Goal: Task Accomplishment & Management: Manage account settings

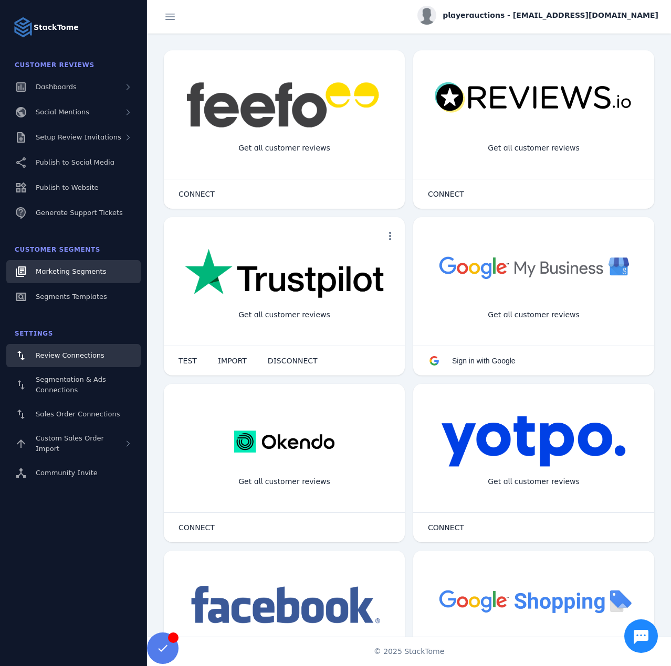
click at [96, 272] on span "Marketing Segments" at bounding box center [71, 272] width 70 height 8
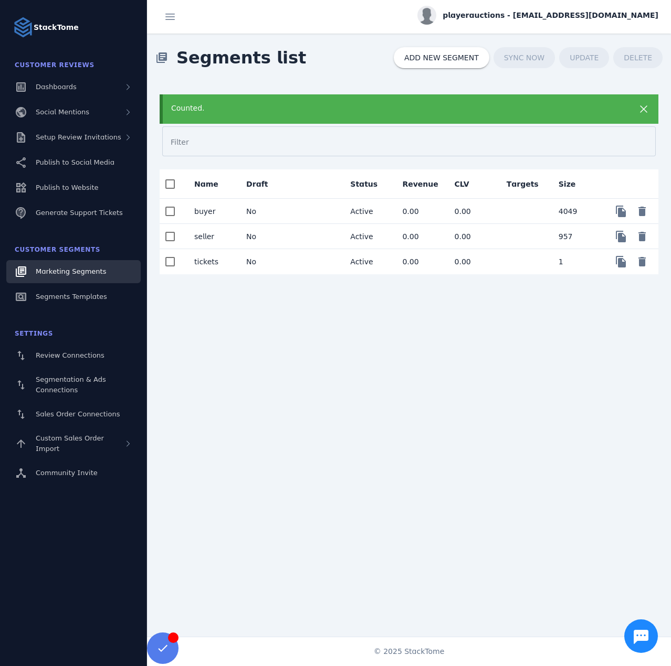
click at [222, 260] on mat-cell "tickets" at bounding box center [212, 261] width 52 height 25
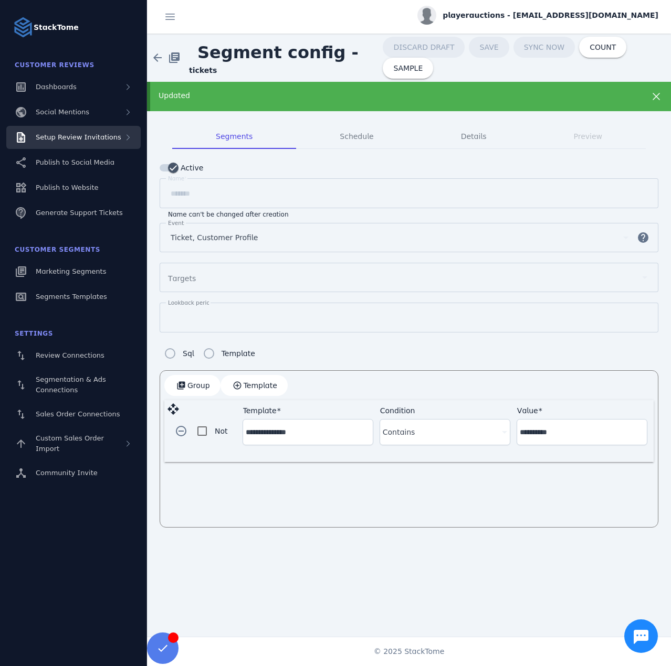
click at [102, 136] on span "Setup Review Invitations" at bounding box center [79, 137] width 86 height 8
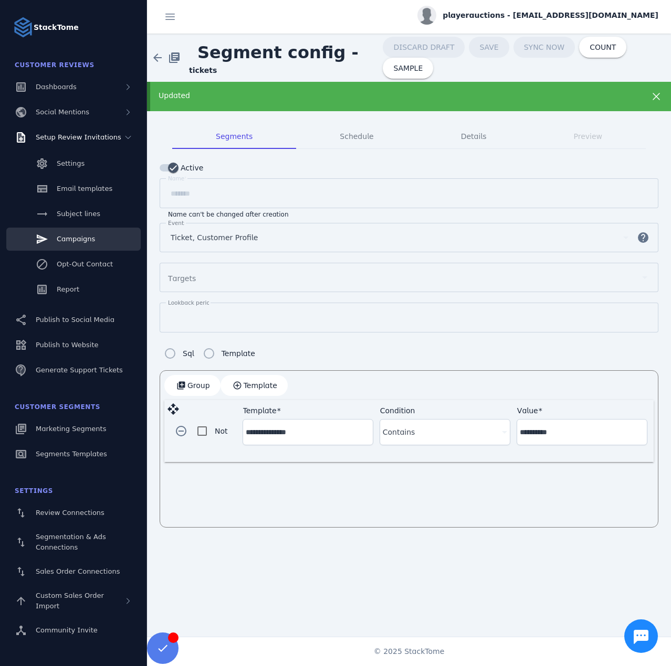
click at [81, 239] on span "Campaigns" at bounding box center [76, 239] width 38 height 8
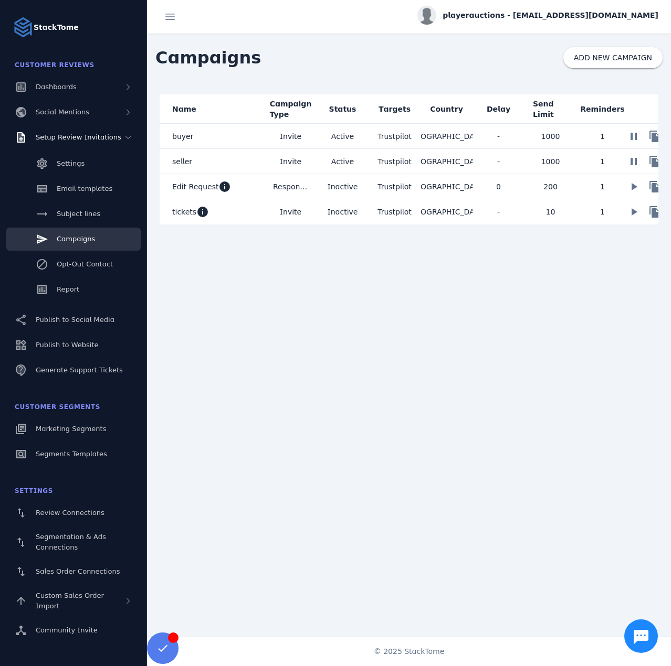
click at [238, 214] on mat-cell "tickets info" at bounding box center [212, 211] width 105 height 25
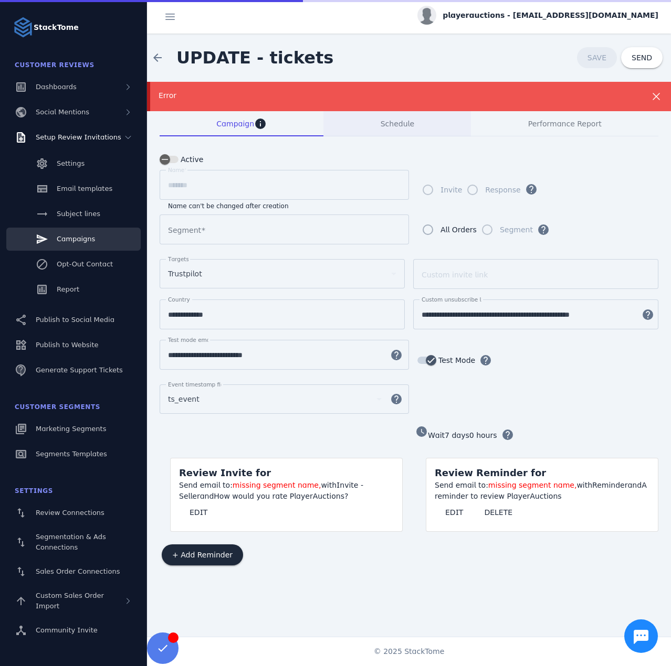
click at [419, 83] on div "Error" at bounding box center [409, 96] width 524 height 29
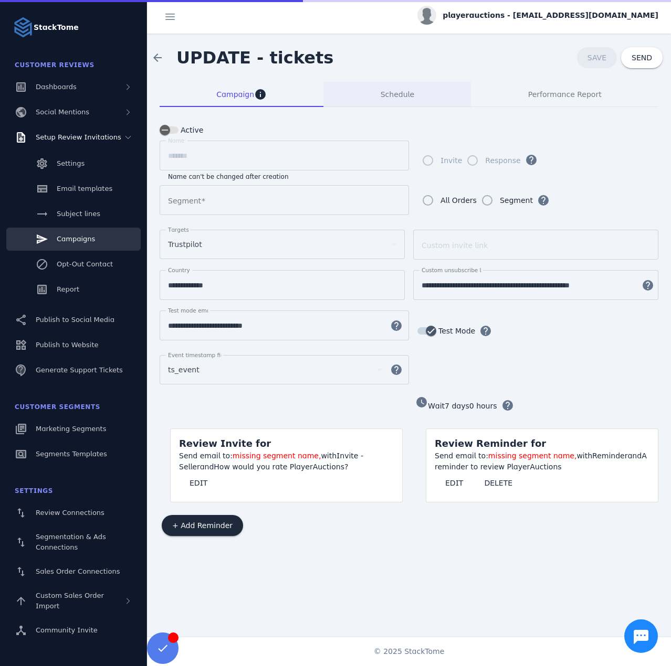
type input "*******"
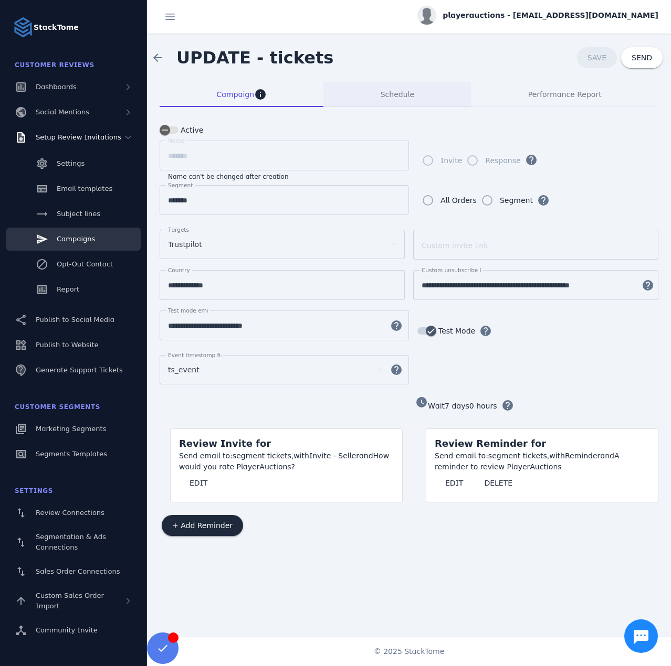
click at [380, 94] on div "Schedule" at bounding box center [396, 94] width 147 height 25
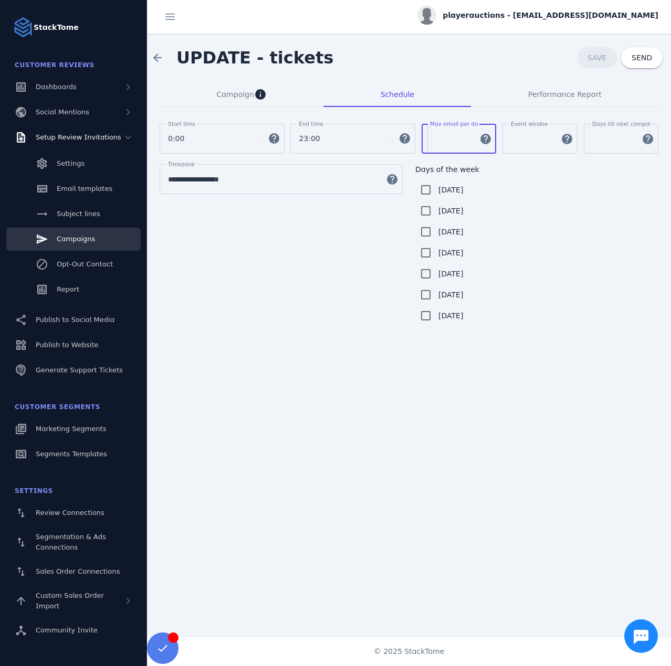
drag, startPoint x: 442, startPoint y: 143, endPoint x: 433, endPoint y: 142, distance: 8.9
click at [433, 142] on input "**" at bounding box center [452, 139] width 44 height 13
drag, startPoint x: 522, startPoint y: 141, endPoint x: 501, endPoint y: 141, distance: 21.0
click at [501, 141] on div "Start time 0:00 help End time 23:00 help [PERSON_NAME] email per day ** help Ev…" at bounding box center [409, 144] width 498 height 40
type input "*"
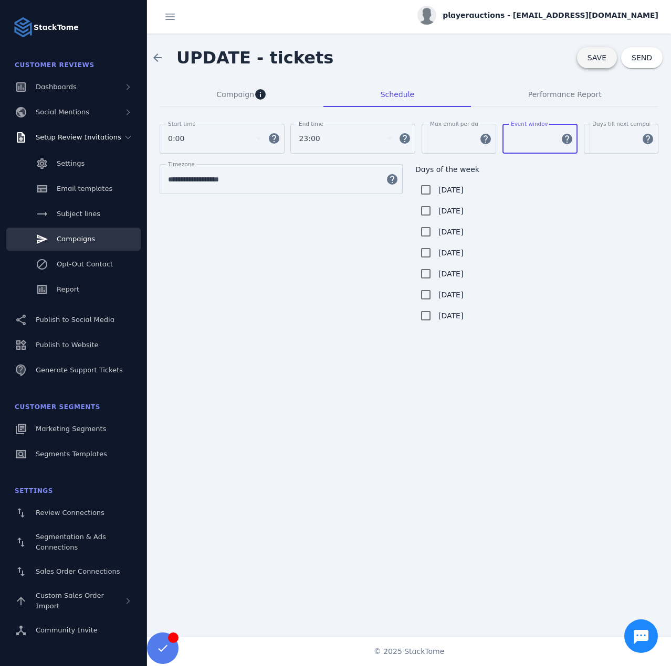
click at [602, 60] on span "SAVE" at bounding box center [596, 58] width 19 height 8
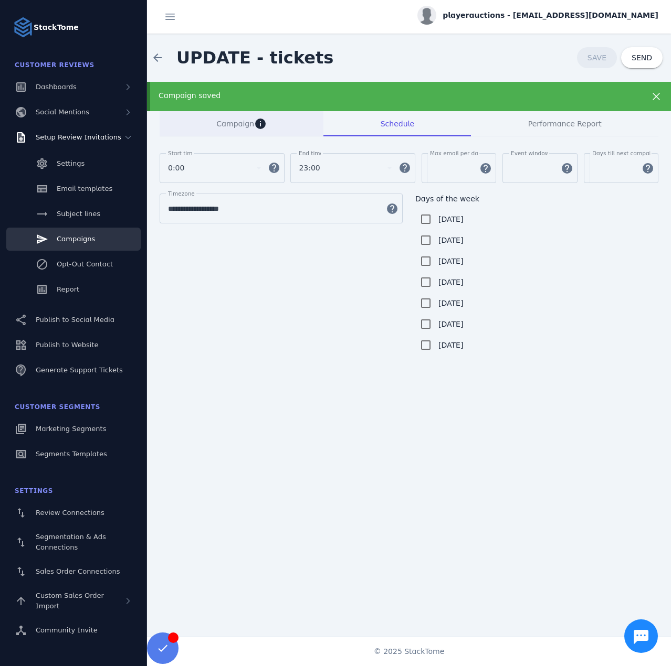
click at [224, 122] on span "Campaign" at bounding box center [235, 123] width 38 height 7
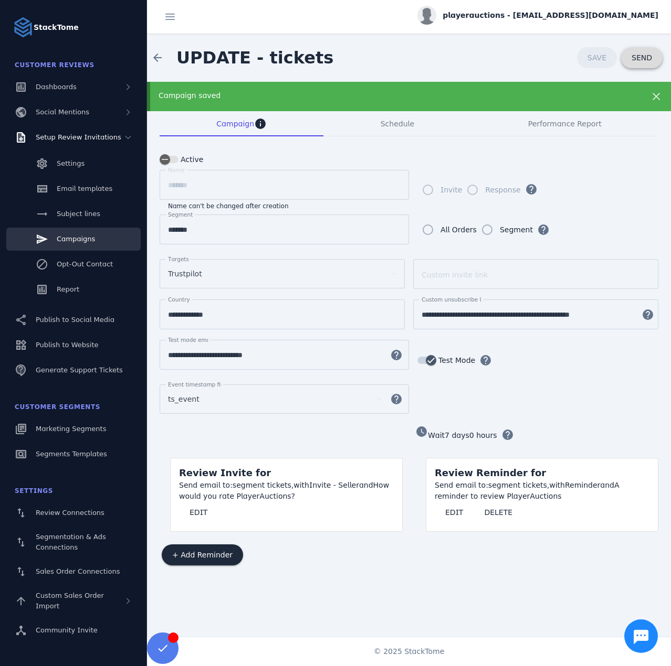
click at [637, 56] on span "SEND" at bounding box center [641, 57] width 20 height 7
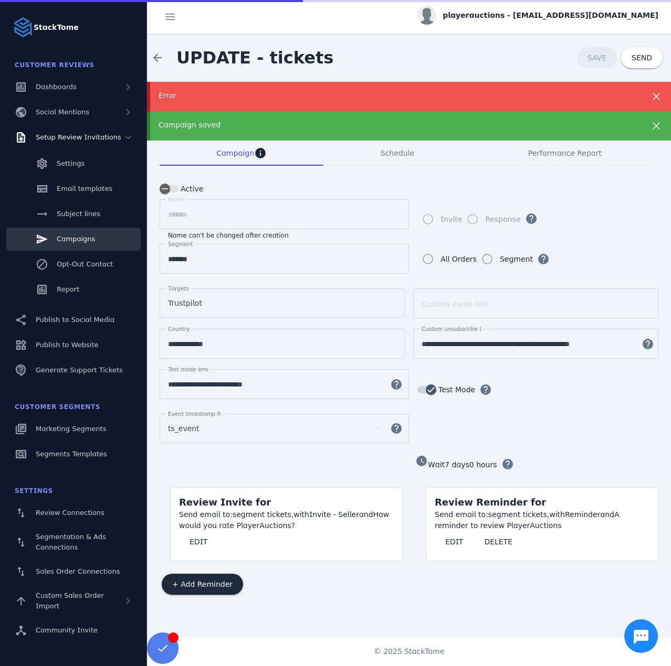
click at [220, 422] on div "ts_event" at bounding box center [270, 428] width 204 height 13
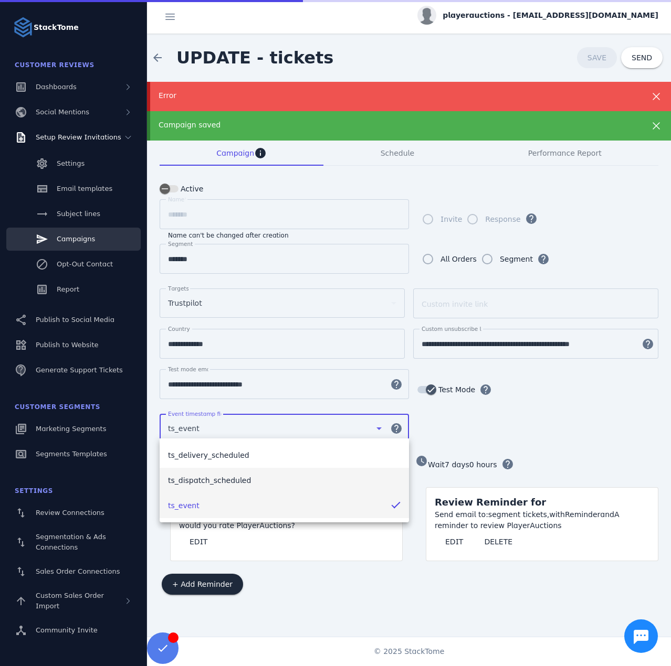
click at [224, 475] on span "ts_dispatch_scheduled" at bounding box center [209, 480] width 83 height 13
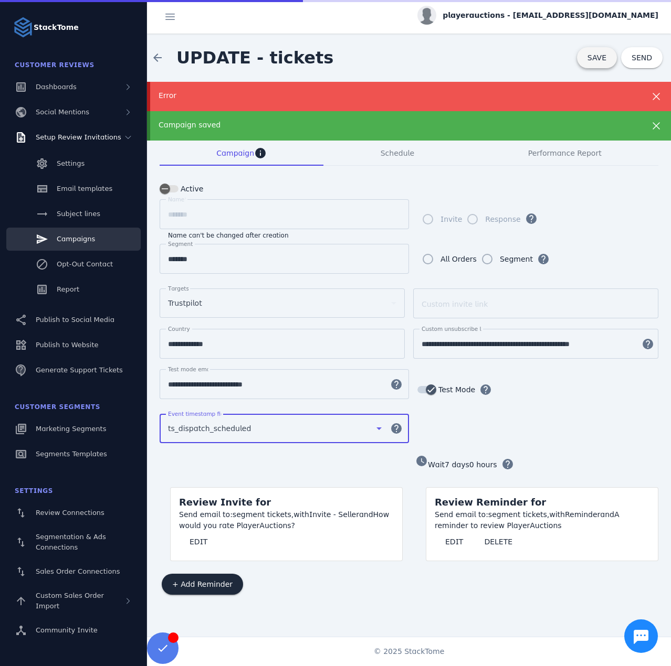
click at [606, 57] on span "SAVE" at bounding box center [596, 58] width 19 height 8
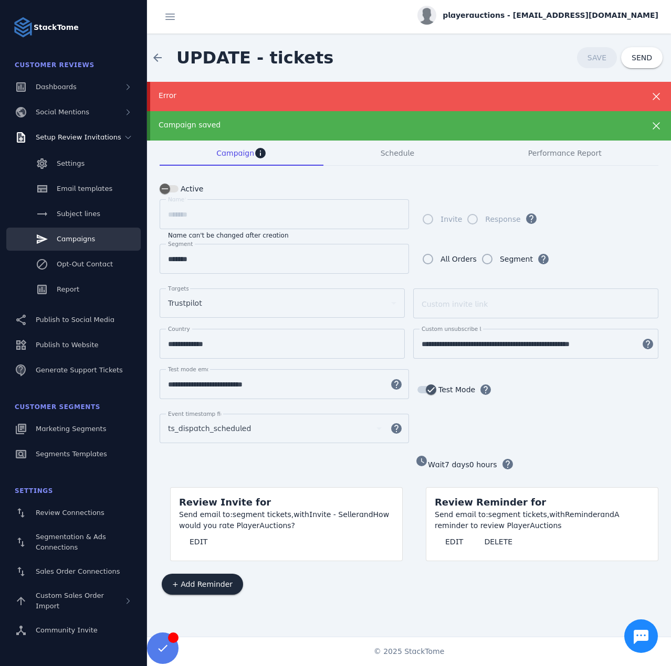
click at [535, 84] on div "Error" at bounding box center [409, 96] width 524 height 29
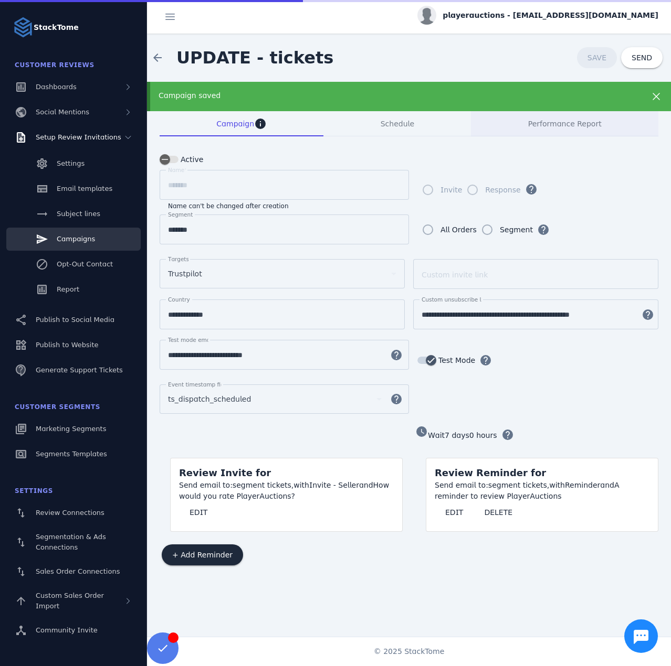
click at [537, 87] on div "Campaign saved" at bounding box center [409, 96] width 524 height 29
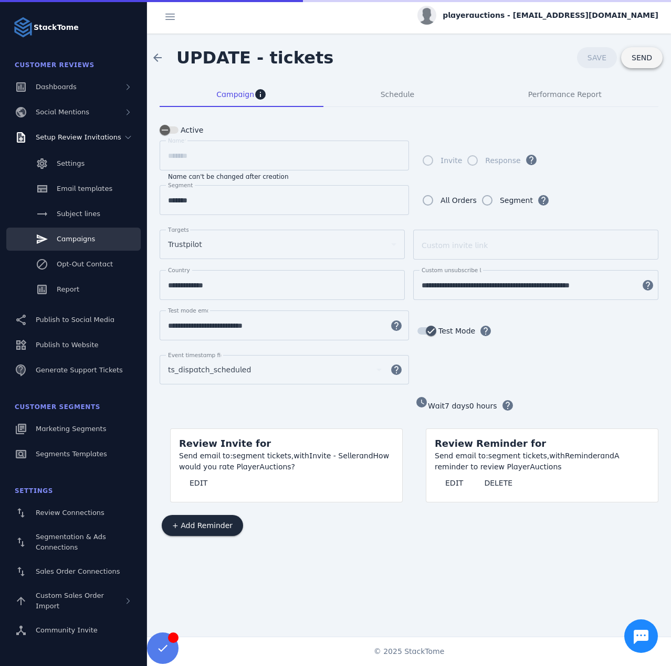
click at [650, 59] on span "SEND" at bounding box center [641, 57] width 20 height 7
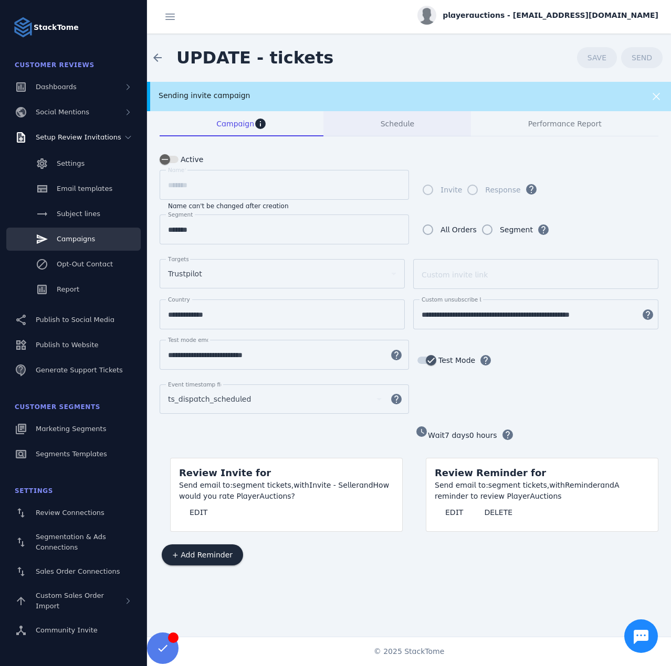
click at [367, 131] on div "Schedule" at bounding box center [396, 123] width 147 height 25
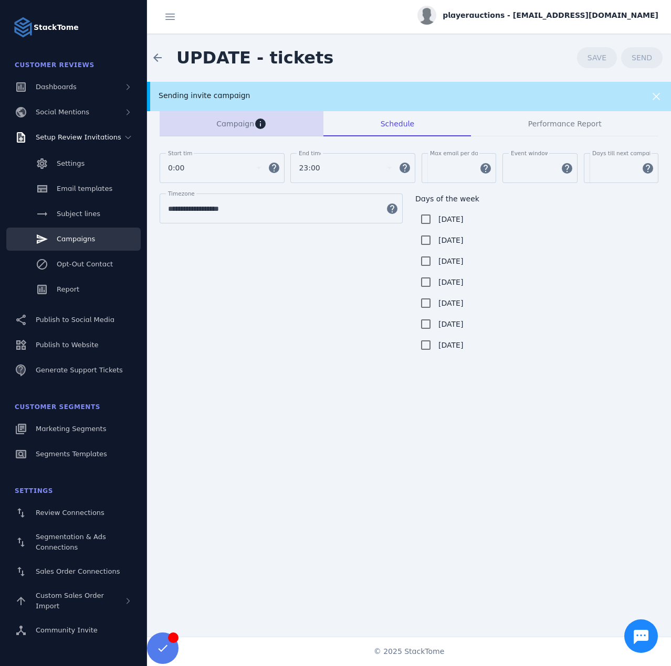
click at [225, 123] on span "Campaign" at bounding box center [235, 123] width 38 height 7
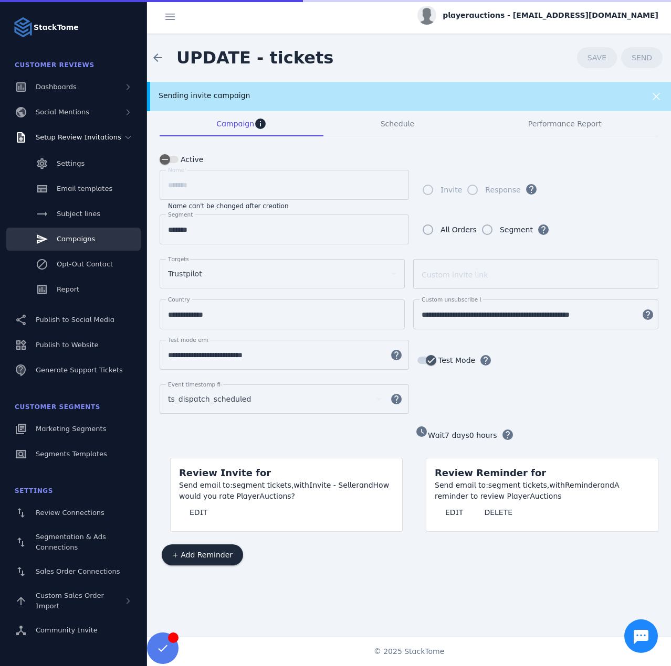
click at [226, 399] on span "ts_dispatch_scheduled" at bounding box center [209, 399] width 83 height 13
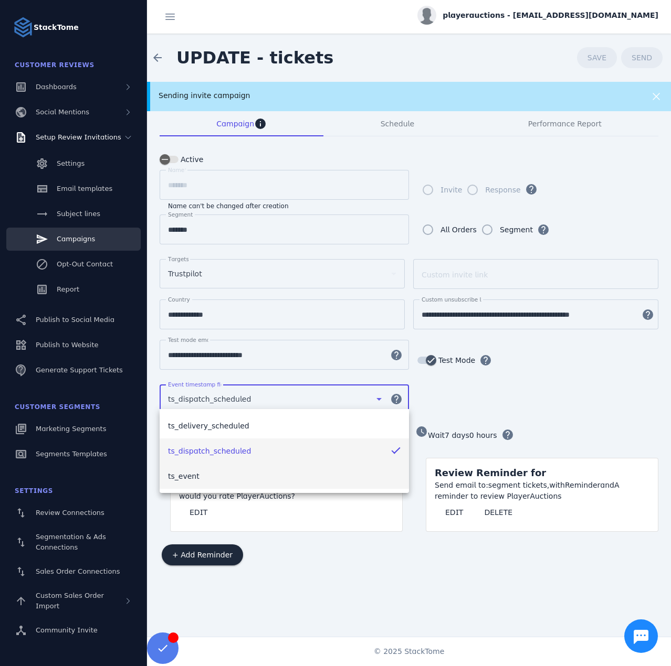
click at [198, 475] on mat-option "ts_event" at bounding box center [284, 476] width 249 height 25
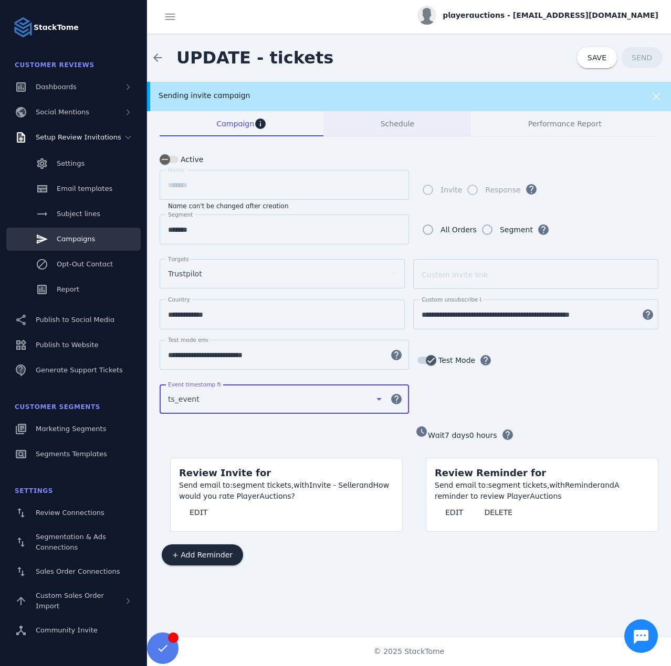
click at [379, 118] on div "Schedule" at bounding box center [396, 123] width 147 height 25
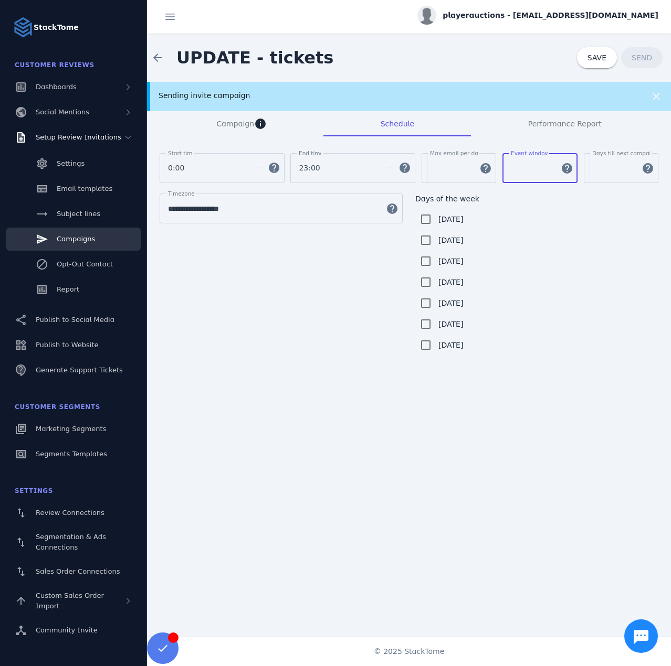
drag, startPoint x: 517, startPoint y: 169, endPoint x: 505, endPoint y: 169, distance: 12.6
click at [504, 169] on div "Event window * help" at bounding box center [539, 168] width 75 height 30
type input "**"
click at [580, 165] on div "Start time 0:00 help End time 23:00 help [PERSON_NAME] email per day ** help Ev…" at bounding box center [409, 173] width 498 height 40
type input "*"
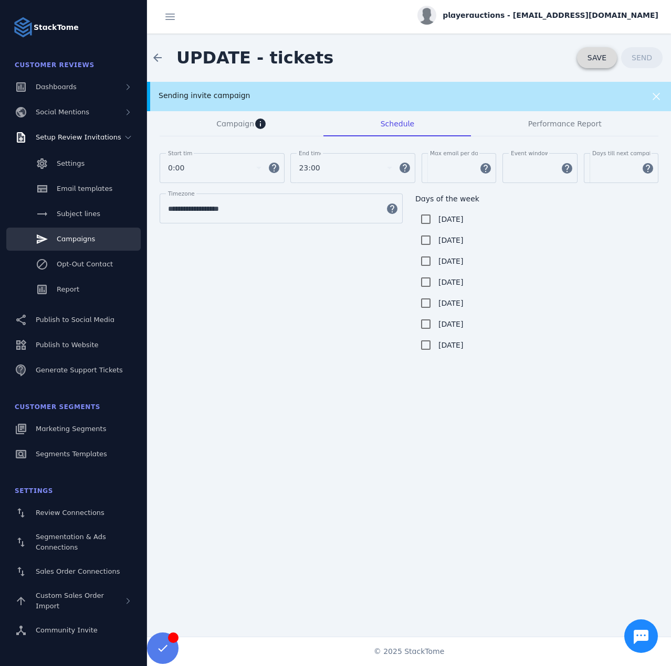
click at [585, 61] on span at bounding box center [597, 57] width 40 height 25
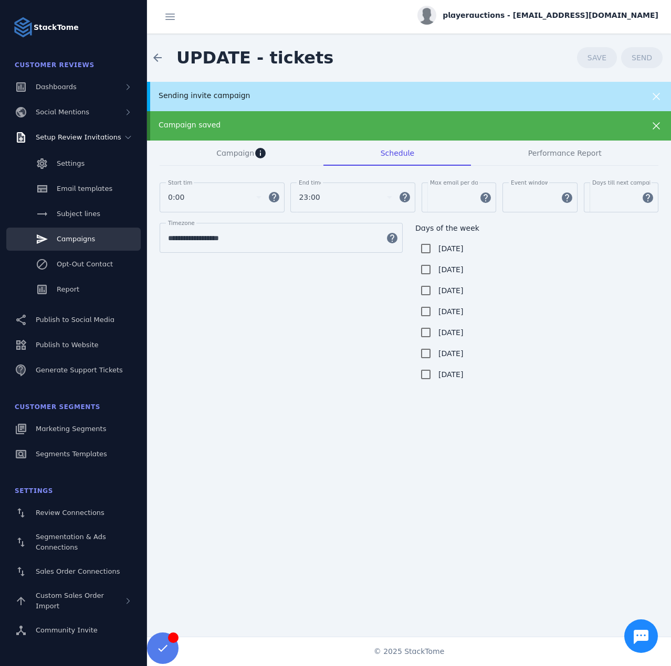
click at [267, 113] on div "Campaign saved" at bounding box center [409, 125] width 524 height 29
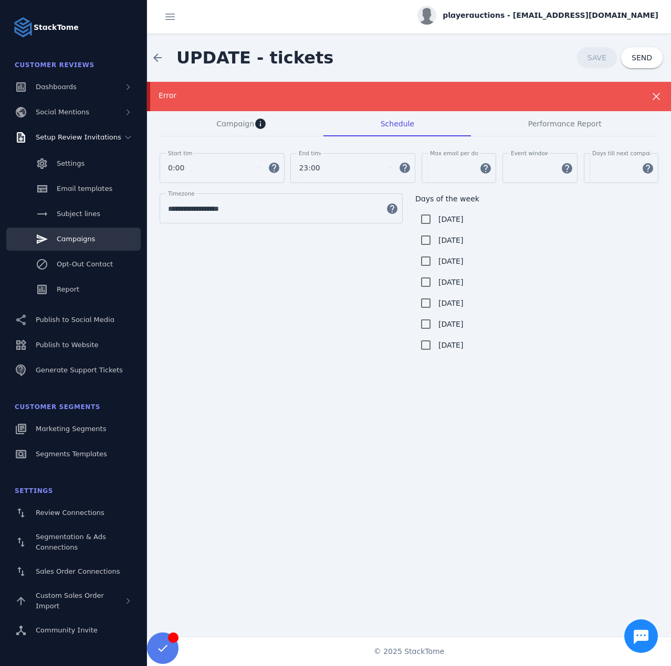
click at [496, 100] on div "Error" at bounding box center [384, 95] width 453 height 11
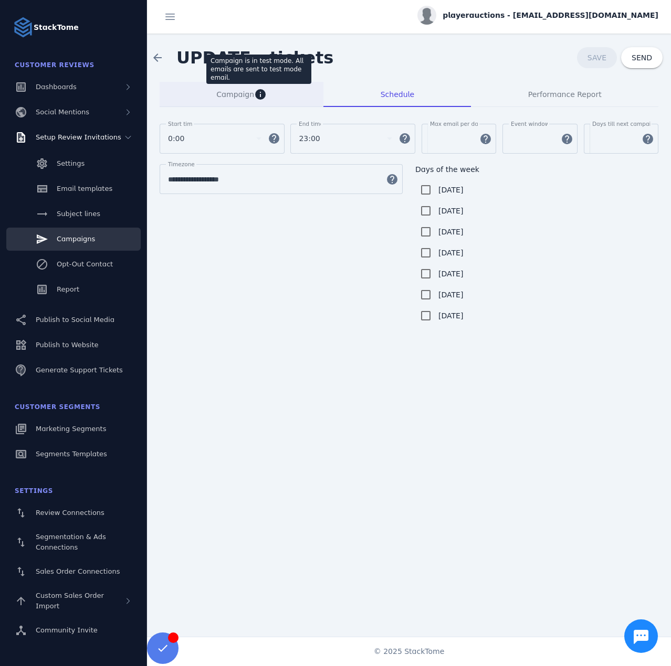
click at [228, 98] on span "Campaign" at bounding box center [235, 94] width 38 height 7
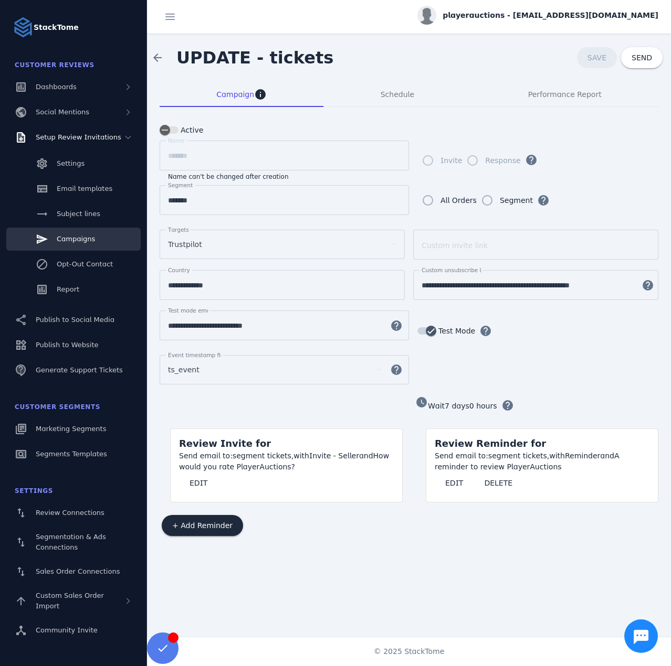
click at [196, 320] on input "**********" at bounding box center [275, 326] width 214 height 13
paste input
type input "**********"
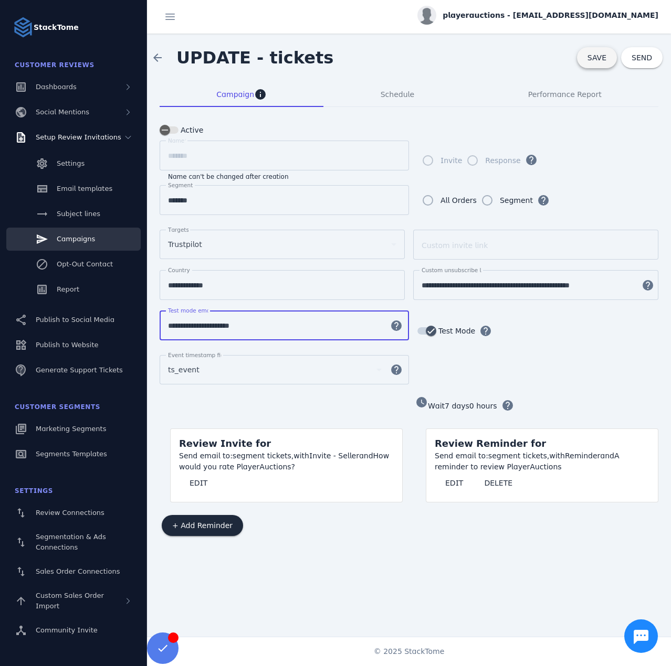
click at [590, 56] on span "SAVE" at bounding box center [596, 58] width 19 height 8
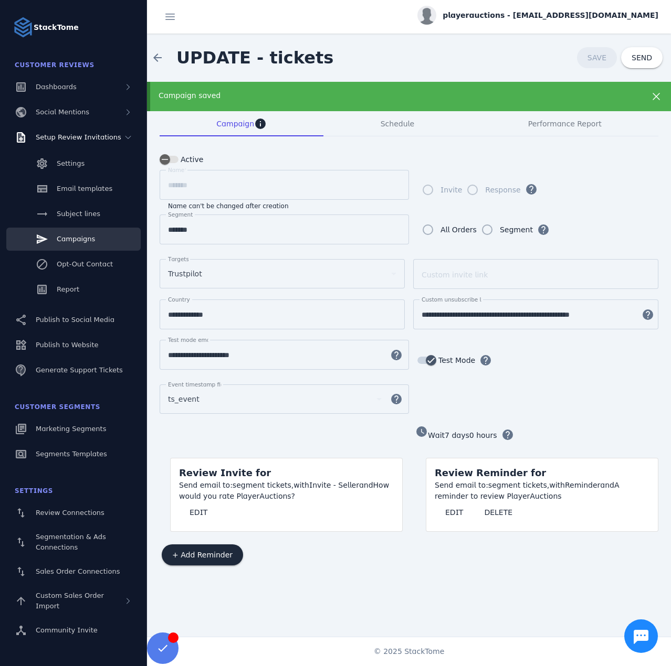
click at [302, 93] on div "Campaign saved" at bounding box center [384, 95] width 453 height 11
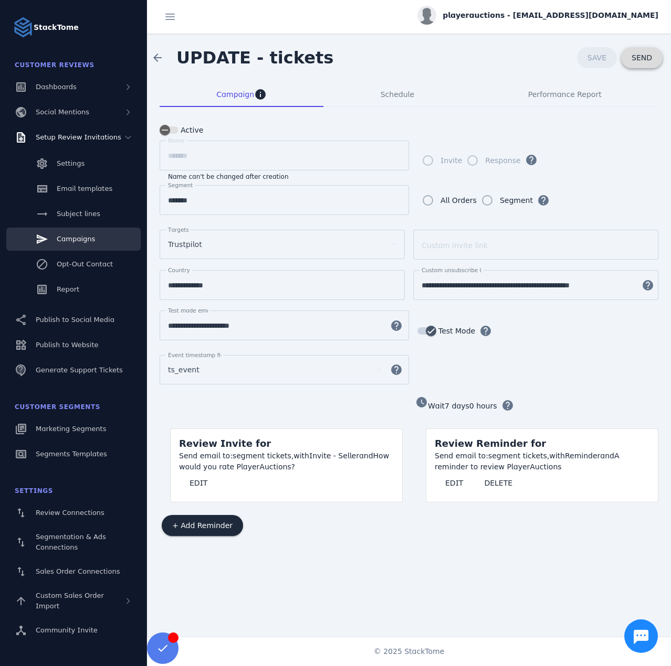
click at [641, 55] on span "SEND" at bounding box center [641, 57] width 20 height 7
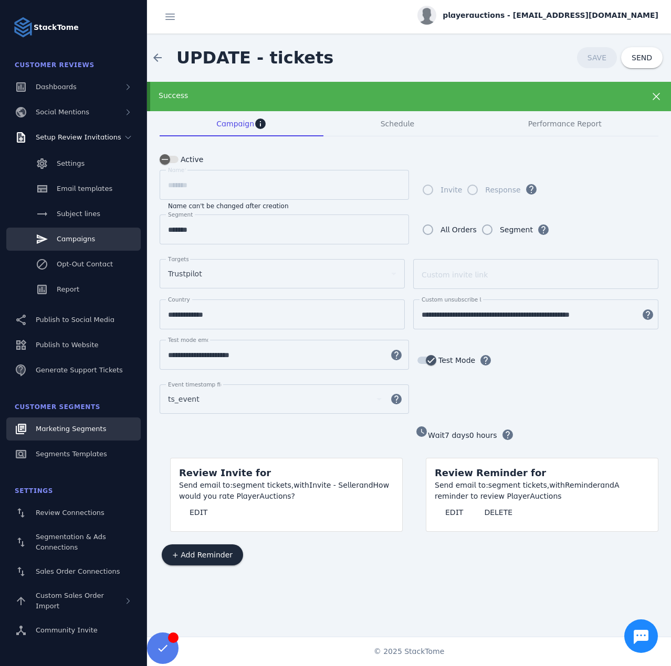
click at [71, 424] on div "Marketing Segments" at bounding box center [71, 429] width 70 height 10
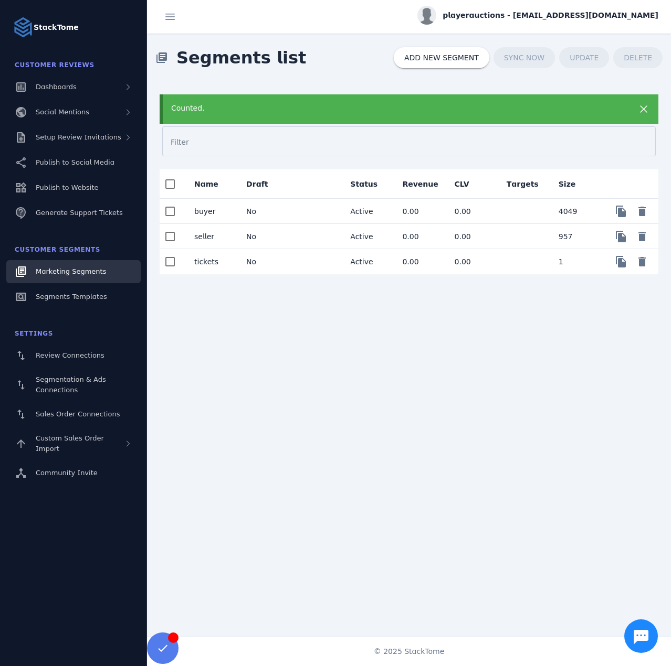
click at [283, 260] on mat-cell "No" at bounding box center [264, 261] width 52 height 25
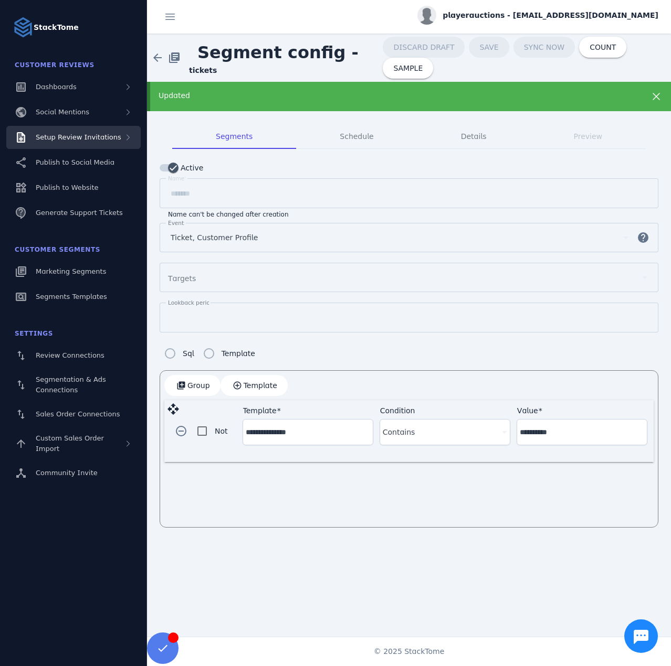
click at [93, 129] on div "Setup Review Invitations" at bounding box center [73, 137] width 134 height 23
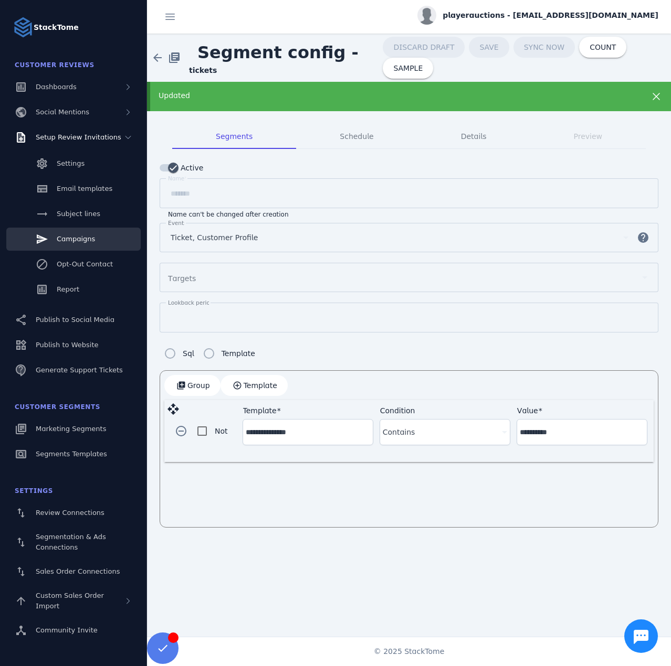
click at [67, 233] on link "Campaigns" at bounding box center [73, 239] width 134 height 23
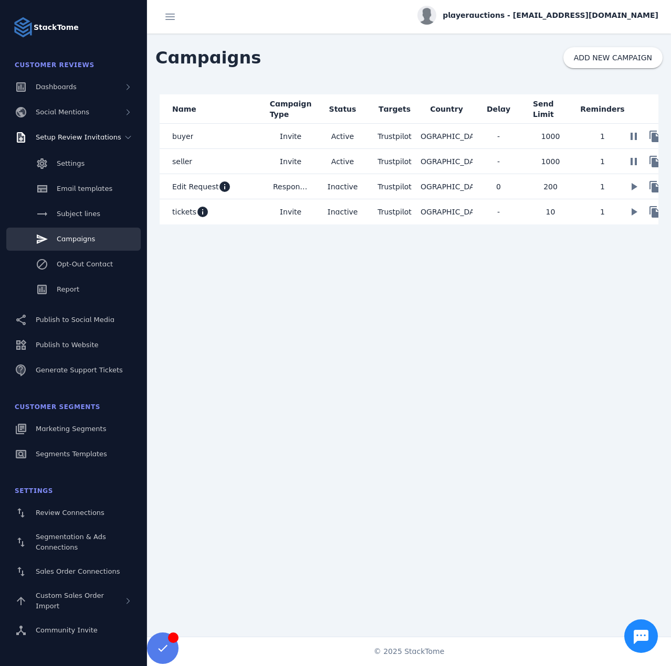
click at [237, 217] on mat-cell "tickets info" at bounding box center [212, 211] width 105 height 25
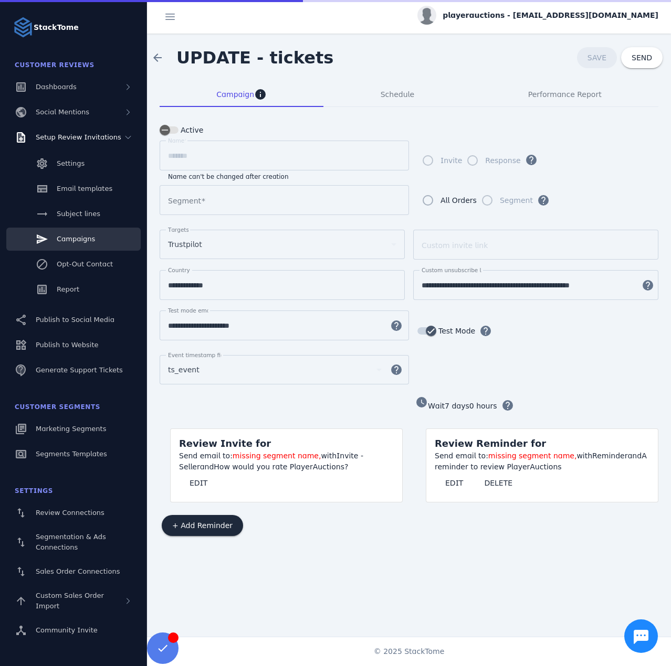
type input "*******"
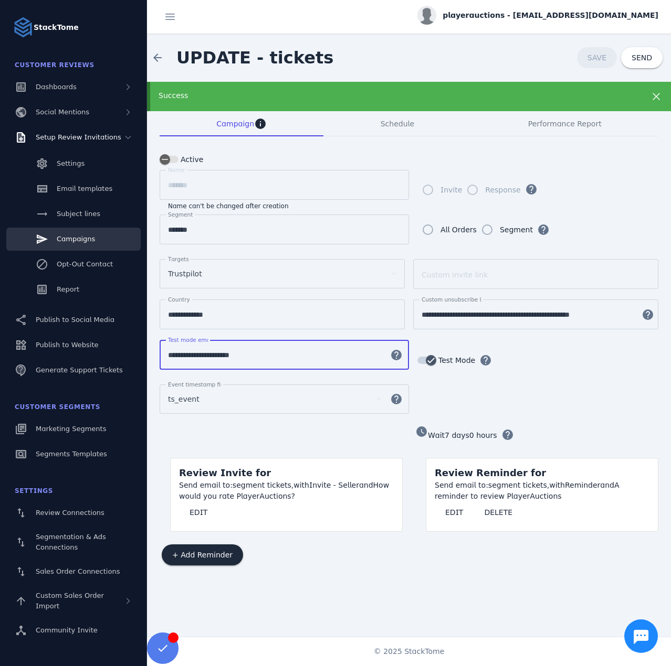
click at [203, 349] on input "**********" at bounding box center [275, 355] width 214 height 13
paste input
type input "**********"
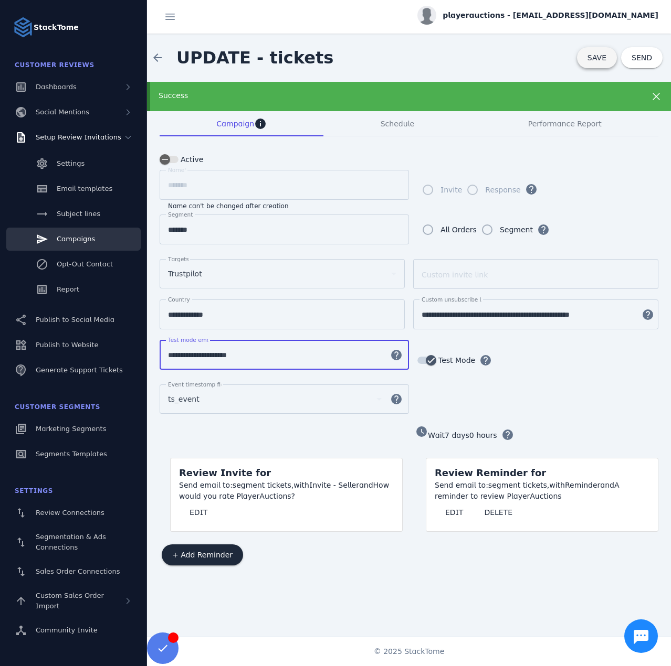
click at [595, 59] on span "SAVE" at bounding box center [596, 58] width 19 height 8
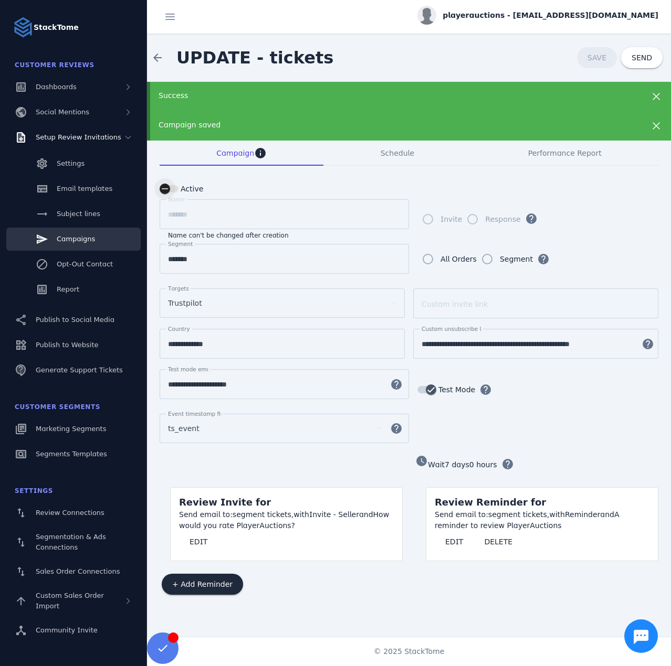
click at [163, 188] on icon "button" at bounding box center [164, 188] width 9 height 9
click at [600, 57] on span "SAVE" at bounding box center [596, 58] width 19 height 8
click at [540, 10] on div "playerauctions - [EMAIL_ADDRESS][DOMAIN_NAME]" at bounding box center [537, 15] width 241 height 19
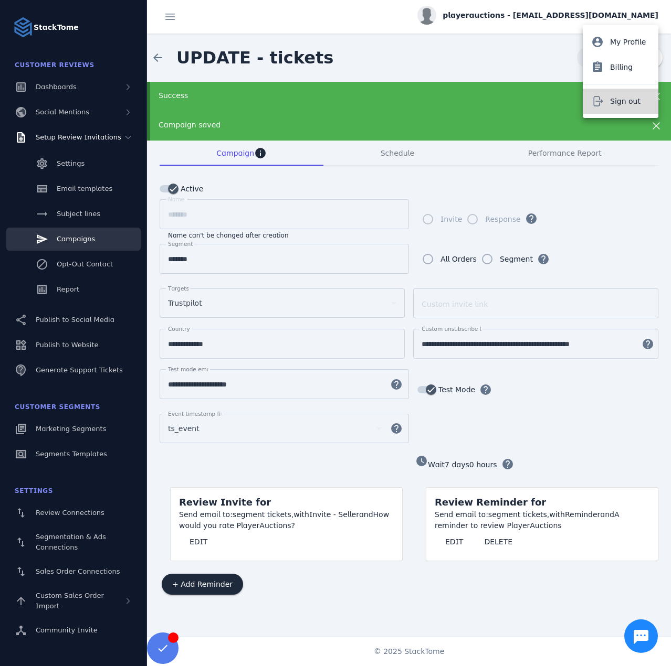
click at [615, 100] on span "Sign out" at bounding box center [625, 101] width 30 height 13
